Goal: Understand process/instructions: Learn how to perform a task or action

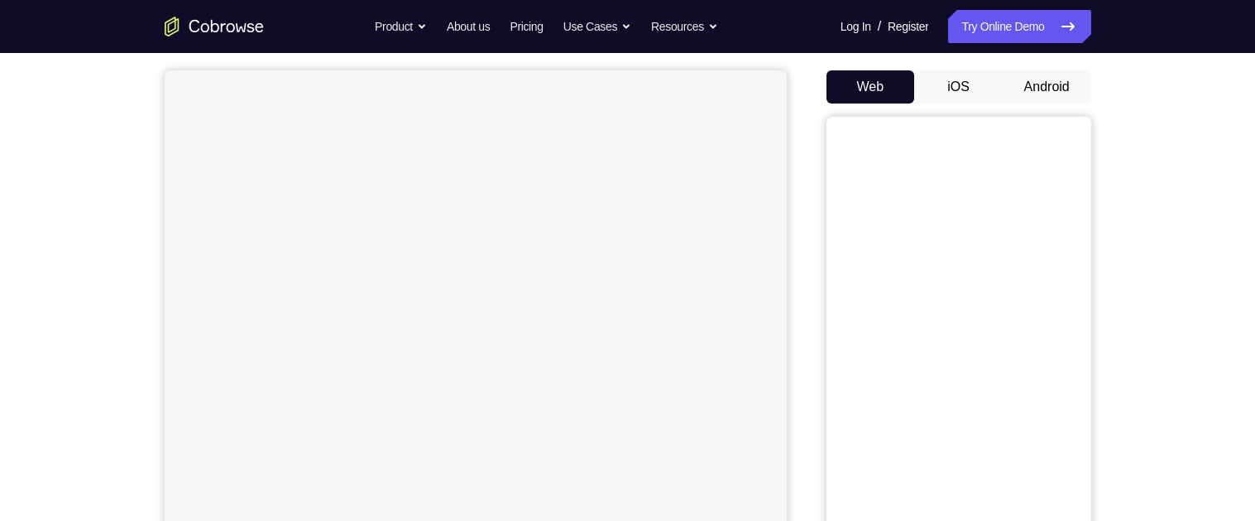
scroll to position [138, 0]
click at [1030, 79] on button "Android" at bounding box center [1047, 93] width 89 height 33
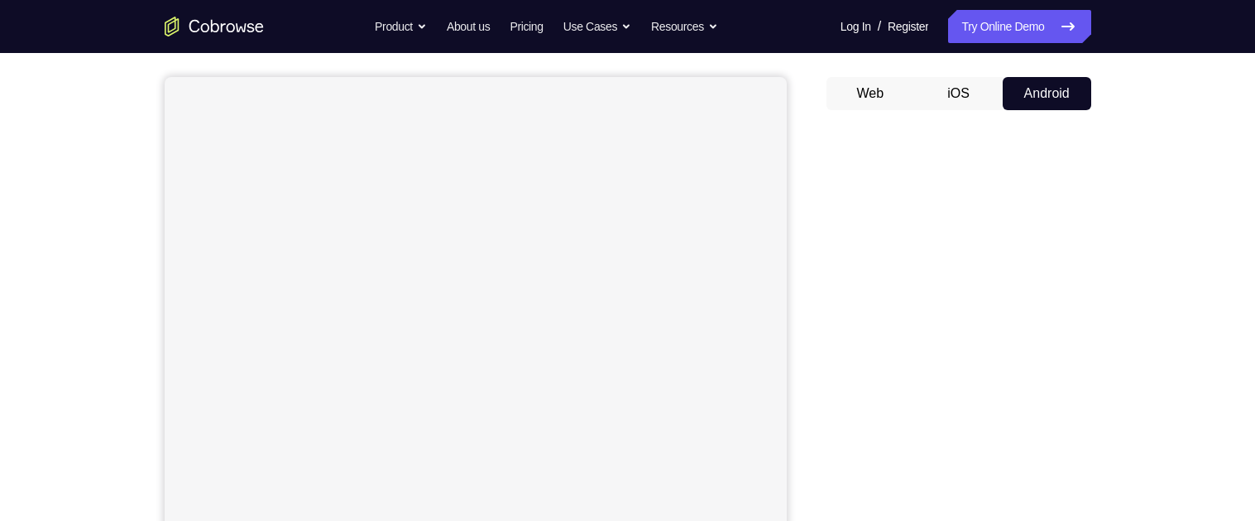
click at [1226, 182] on div "Your Support Agent Your Customer Web iOS Android Next Steps We’d be happy to gi…" at bounding box center [627, 461] width 1255 height 1092
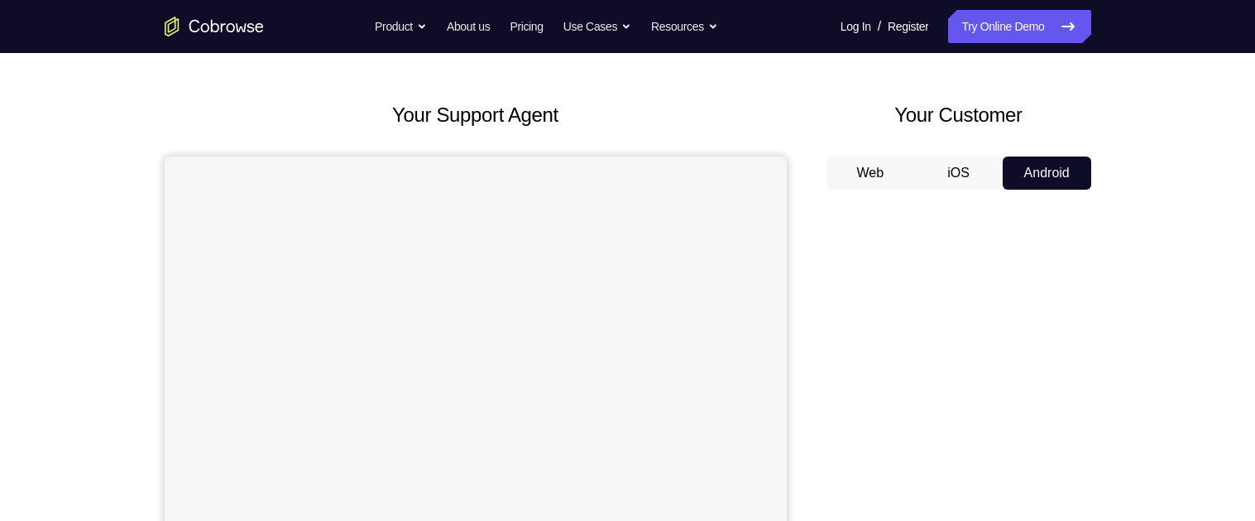
scroll to position [0, 0]
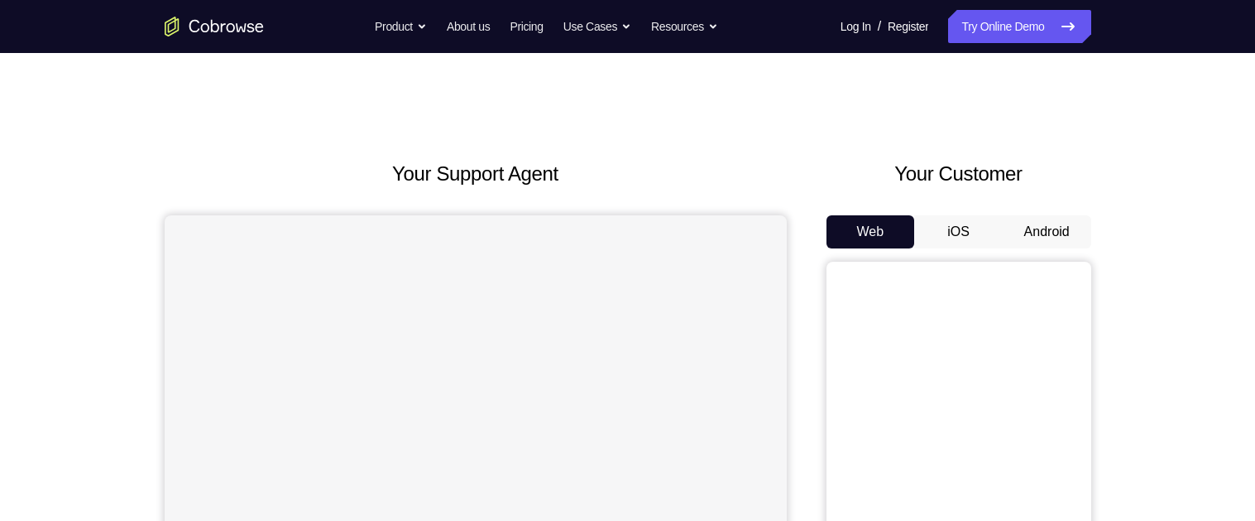
scroll to position [4, 0]
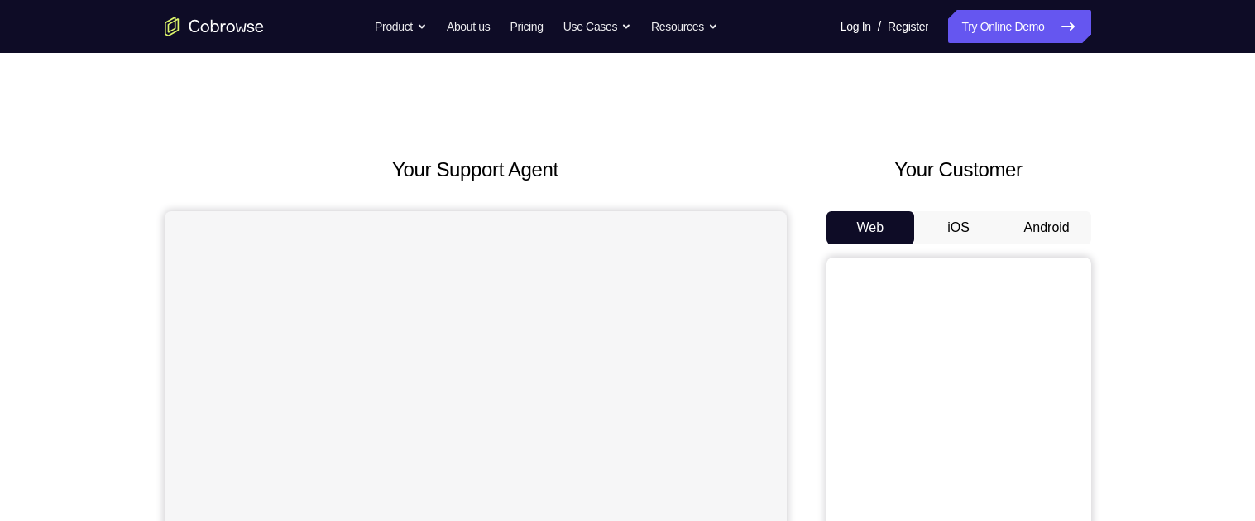
click at [1058, 240] on button "Android" at bounding box center [1047, 227] width 89 height 33
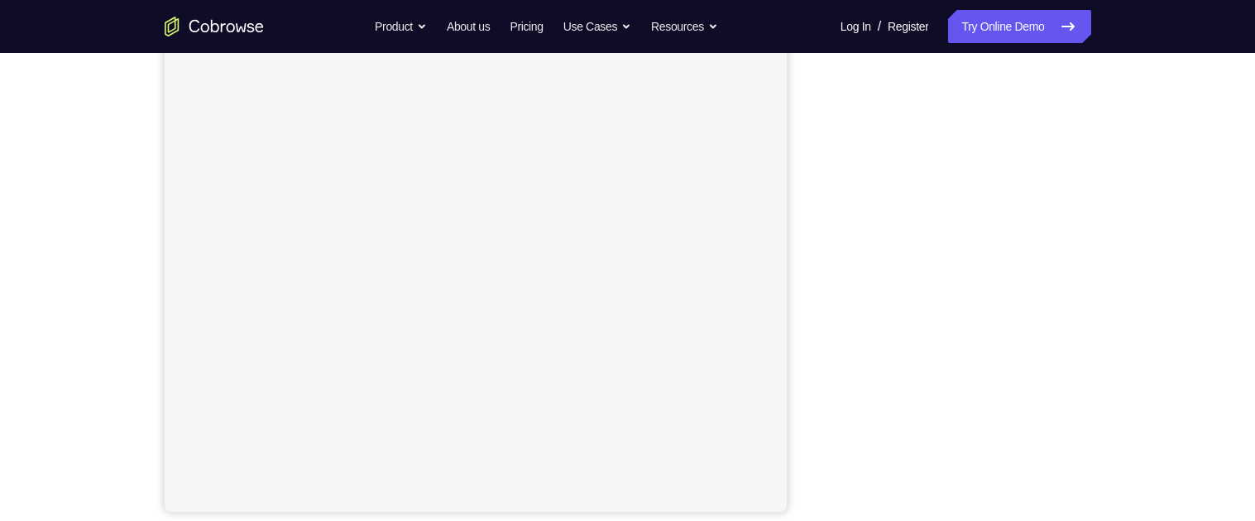
scroll to position [285, 0]
click at [1138, 163] on div "Your Support Agent Your Customer Web iOS Android Next Steps We’d be happy to gi…" at bounding box center [627, 314] width 1059 height 1092
click at [1207, 329] on div "Your Support Agent Your Customer Web iOS Android Next Steps We’d be happy to gi…" at bounding box center [627, 352] width 1255 height 1092
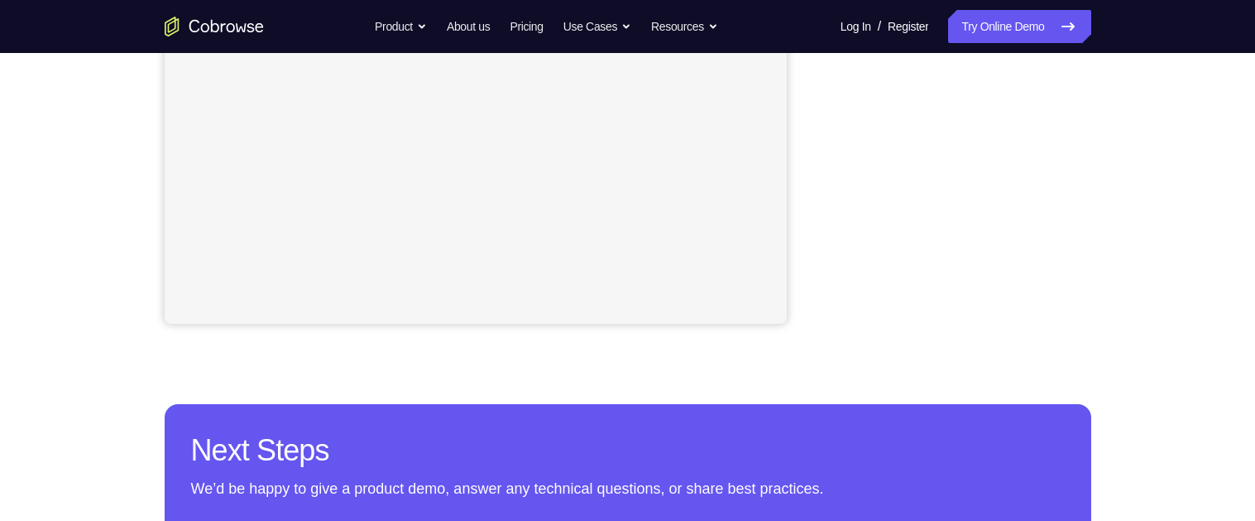
scroll to position [0, 0]
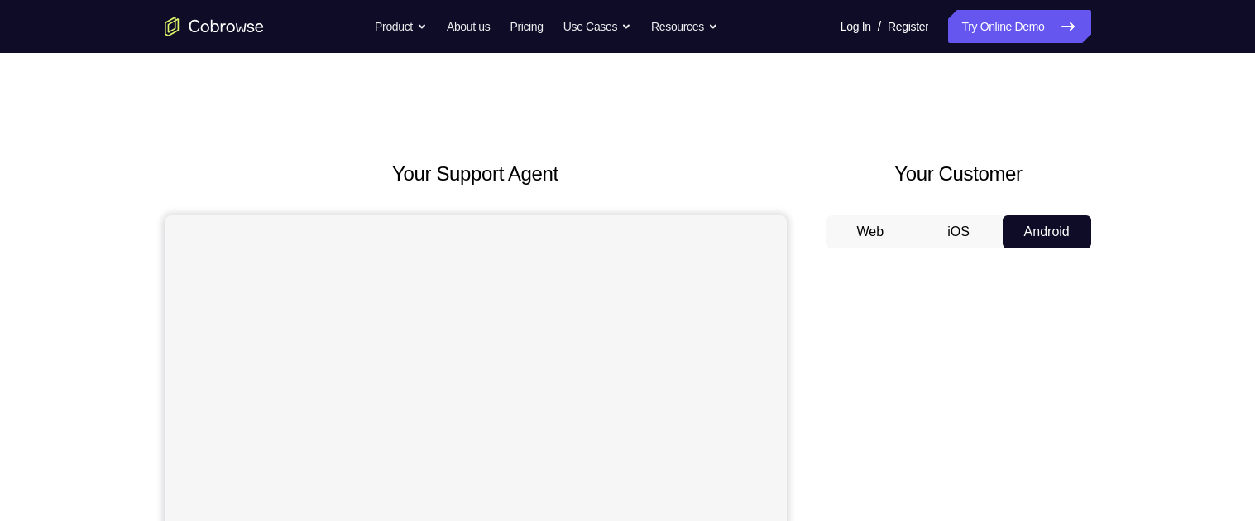
click at [982, 232] on button "iOS" at bounding box center [958, 231] width 89 height 33
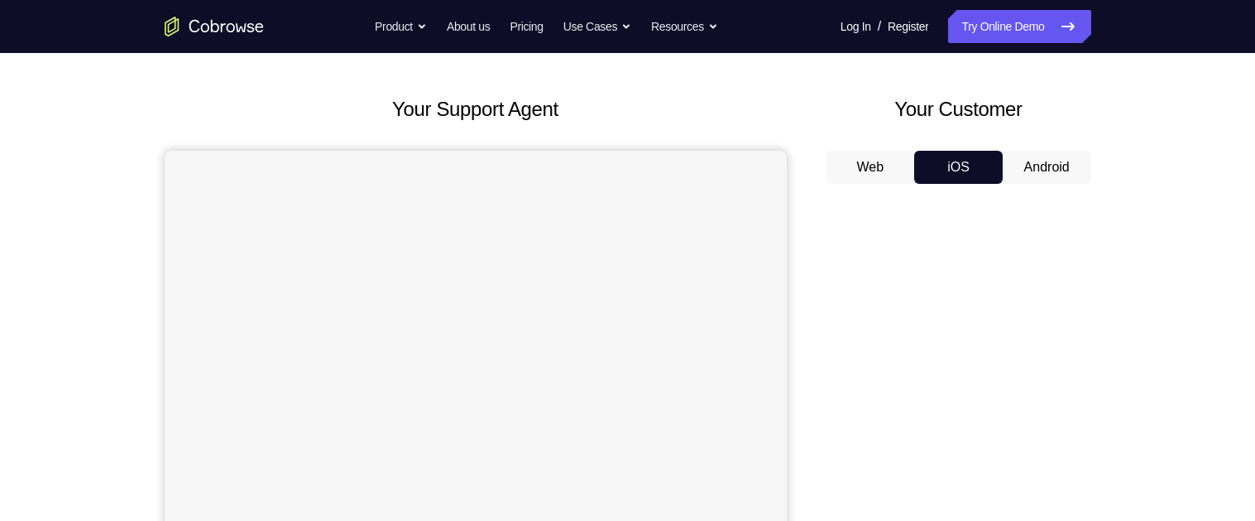
scroll to position [72, 0]
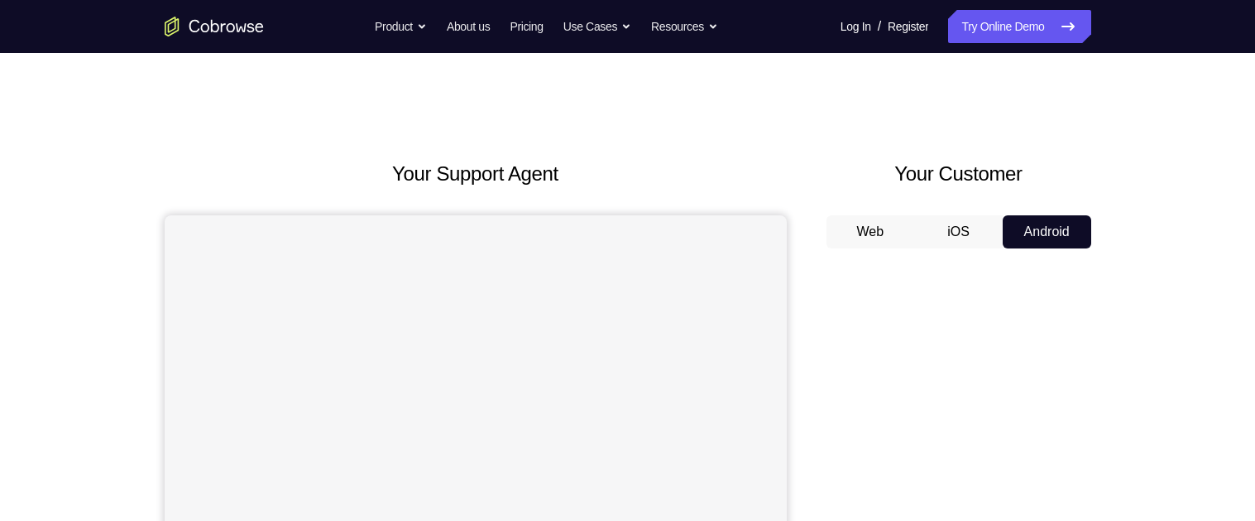
scroll to position [90, 0]
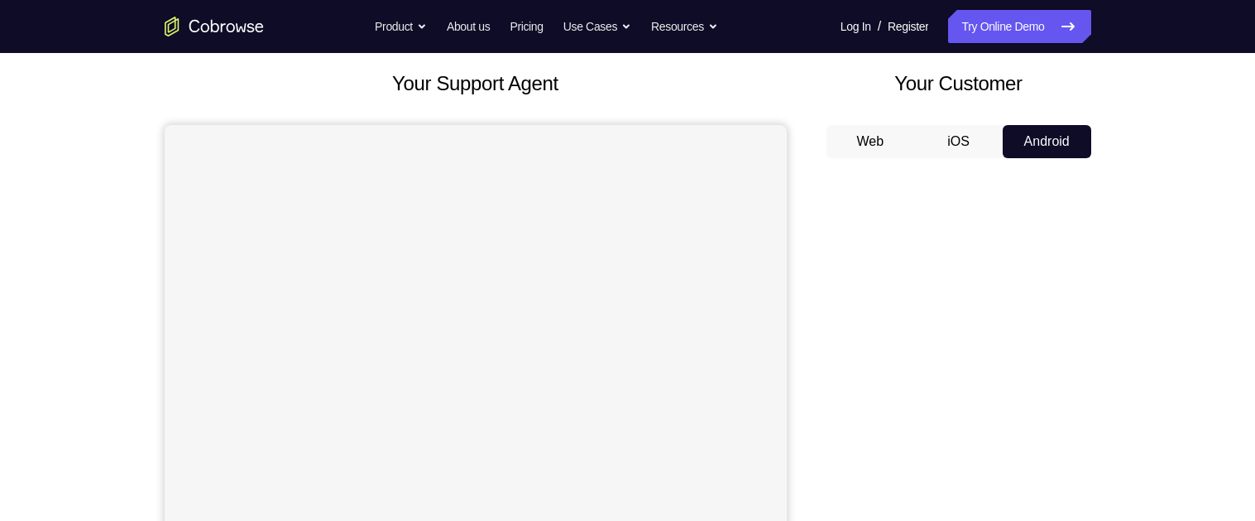
click at [1042, 141] on button "Android" at bounding box center [1047, 141] width 89 height 33
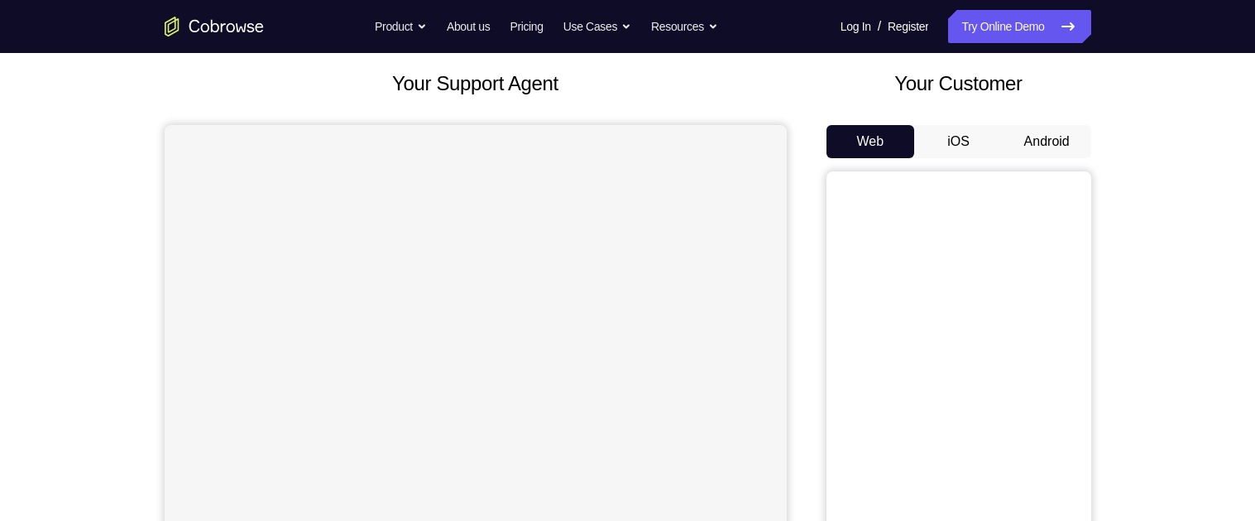
click at [1042, 141] on button "Android" at bounding box center [1047, 141] width 89 height 33
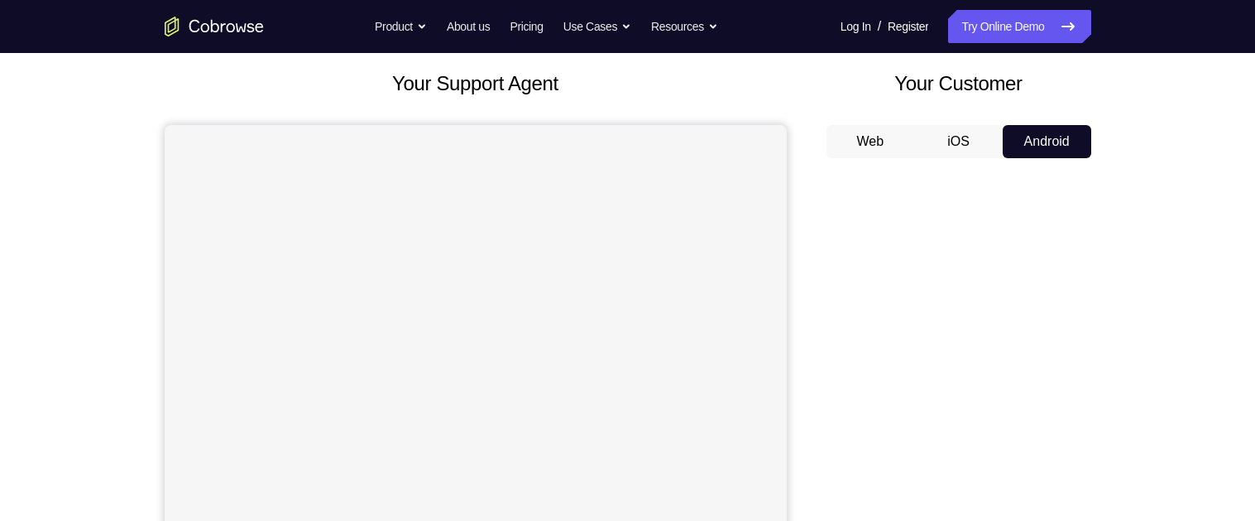
click at [1042, 141] on button "Android" at bounding box center [1047, 141] width 89 height 33
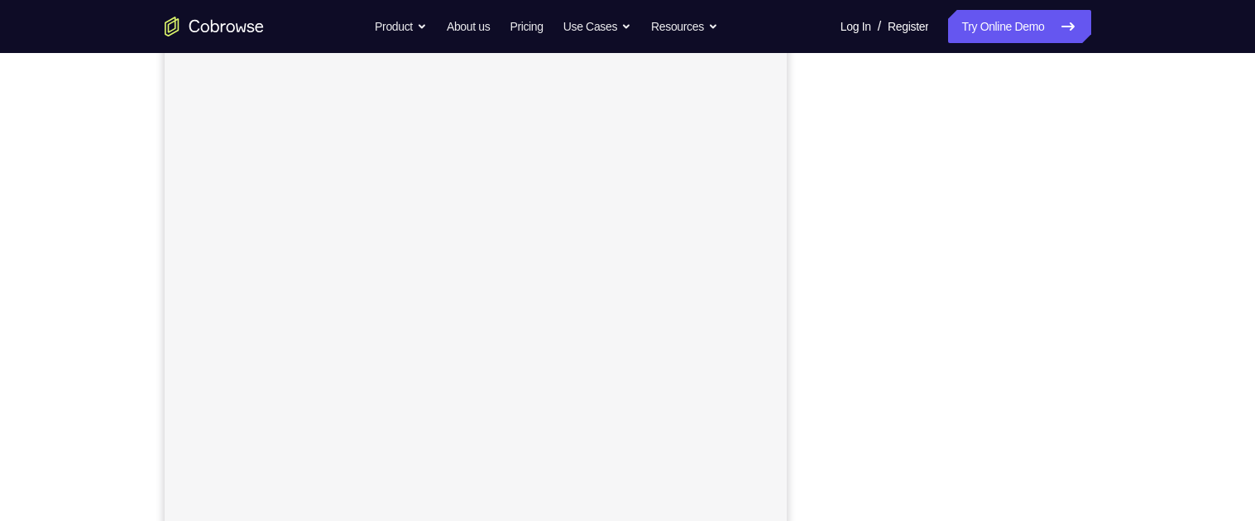
scroll to position [150, 0]
click at [1040, 94] on button "Android" at bounding box center [1047, 81] width 89 height 33
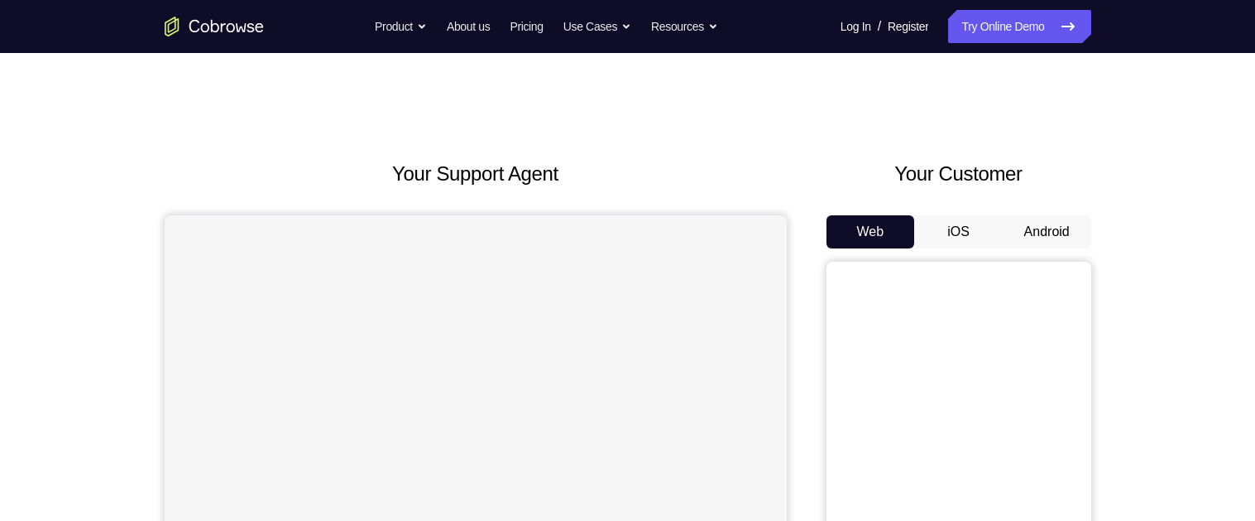
click at [1049, 226] on button "Android" at bounding box center [1047, 231] width 89 height 33
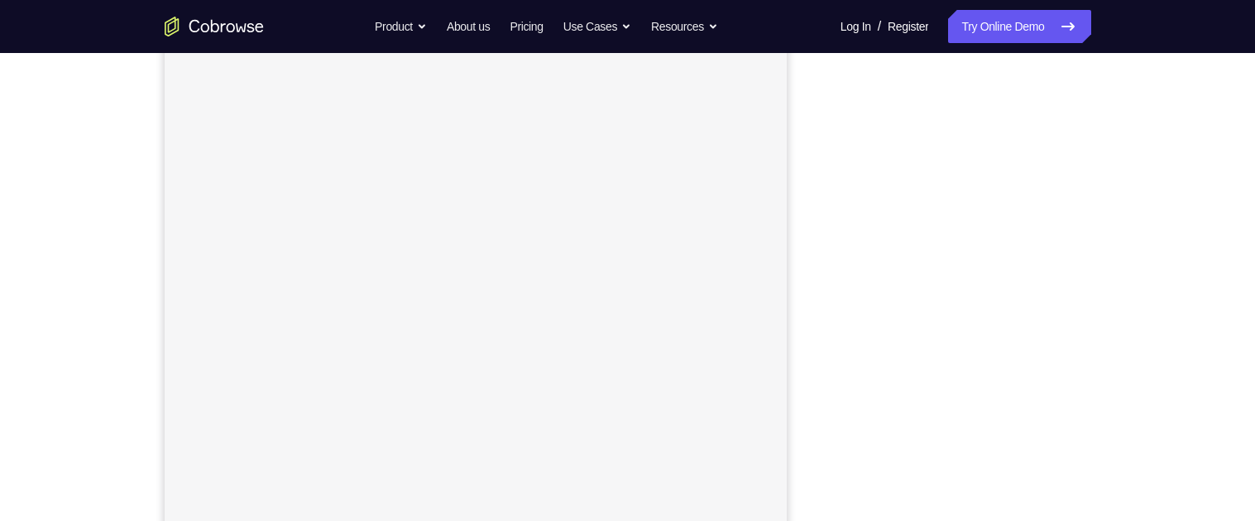
scroll to position [217, 0]
